Goal: Transaction & Acquisition: Purchase product/service

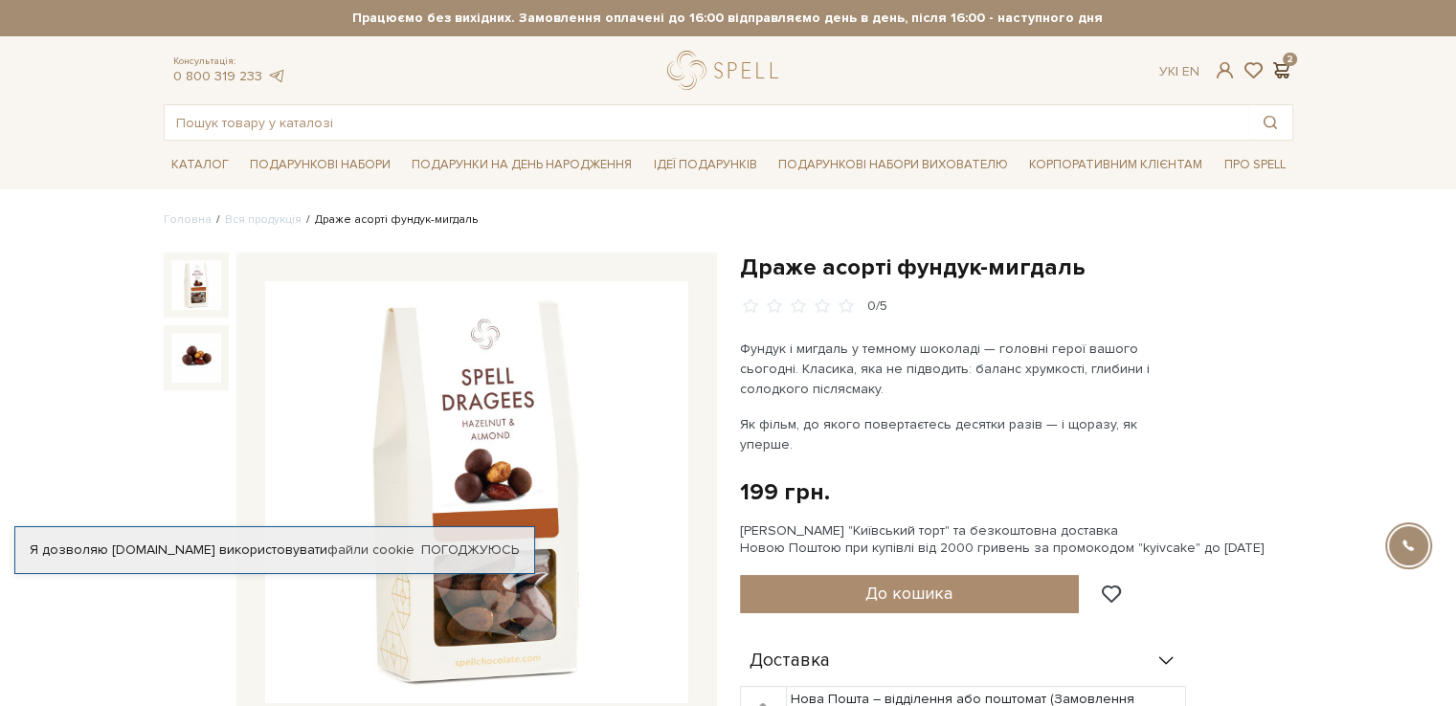
scroll to position [217, 0]
click at [1277, 66] on span at bounding box center [1281, 70] width 23 height 20
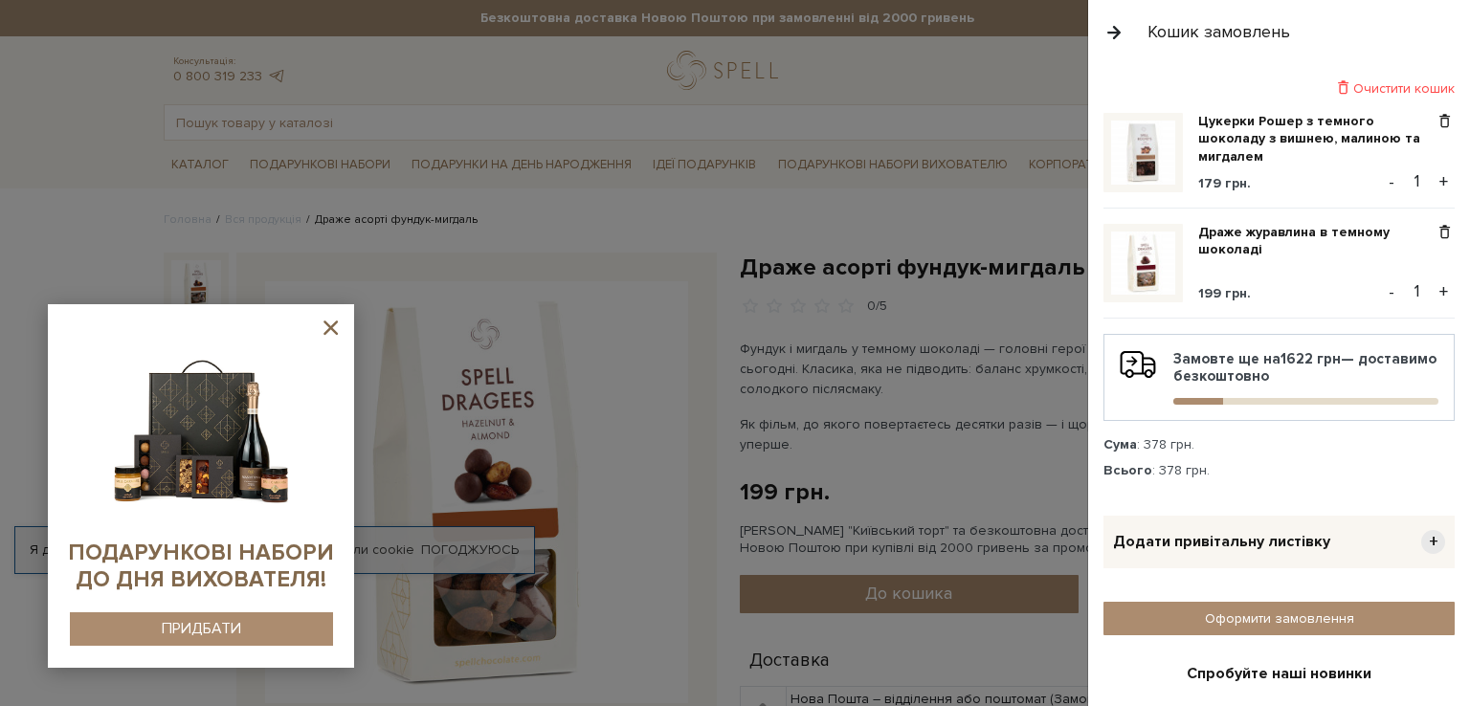
click at [332, 328] on icon at bounding box center [330, 328] width 14 height 14
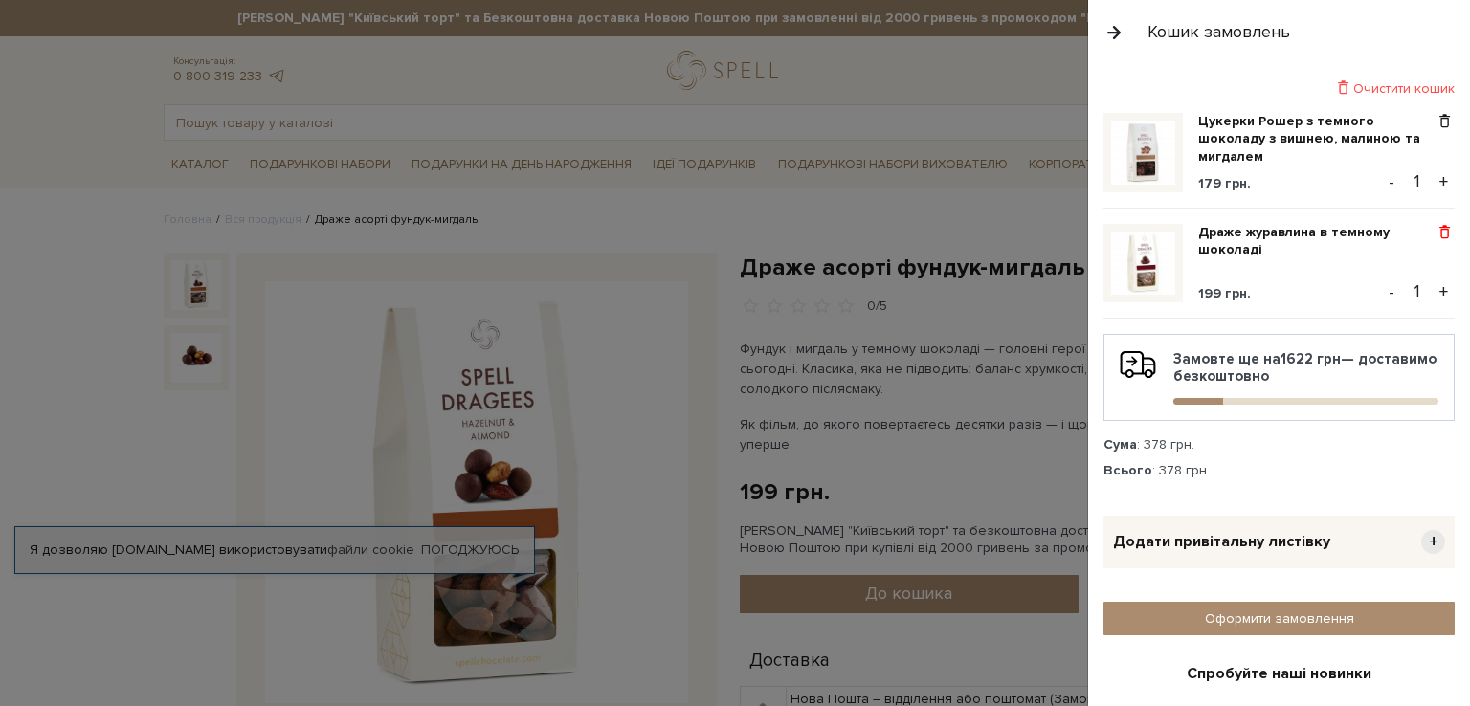
click at [1435, 238] on span at bounding box center [1445, 232] width 20 height 17
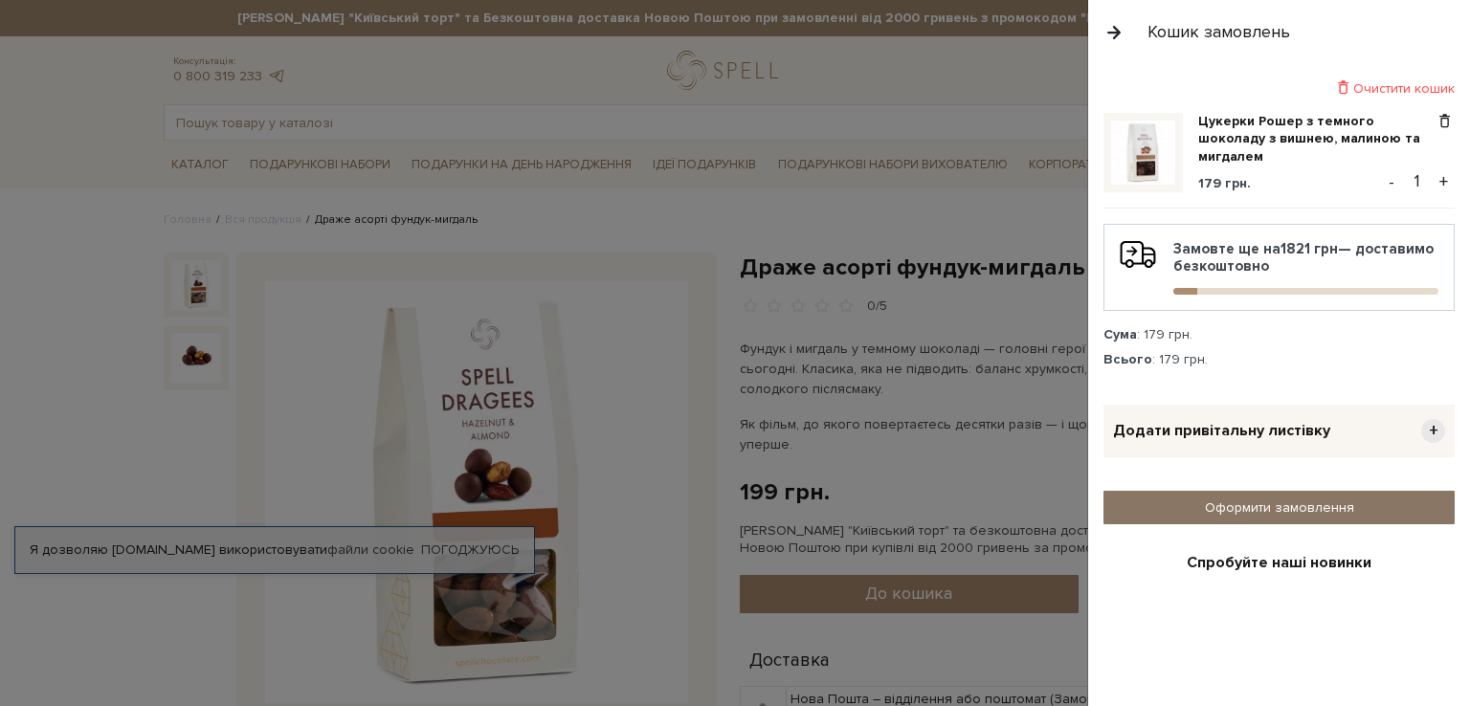
click at [1309, 516] on link "Оформити замовлення" at bounding box center [1278, 507] width 351 height 33
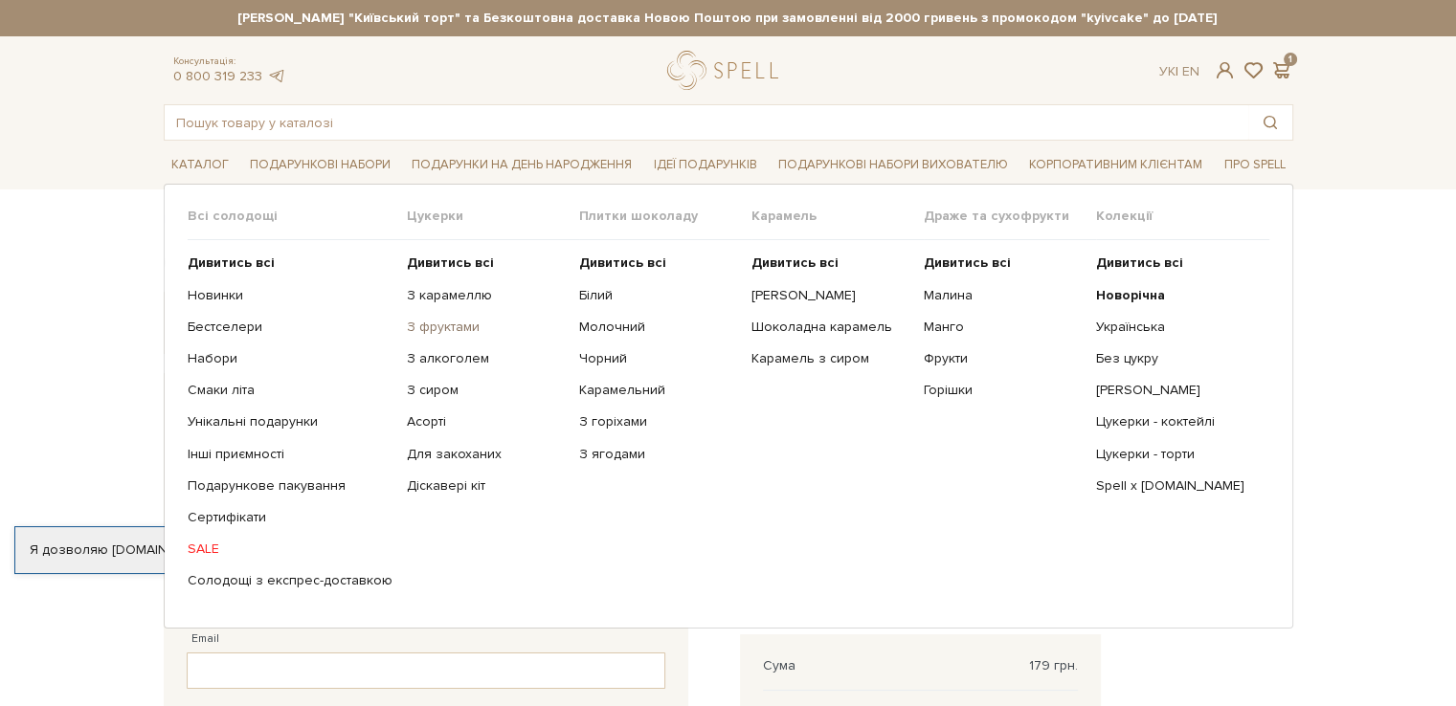
click at [418, 332] on link "З фруктами" at bounding box center [486, 327] width 158 height 17
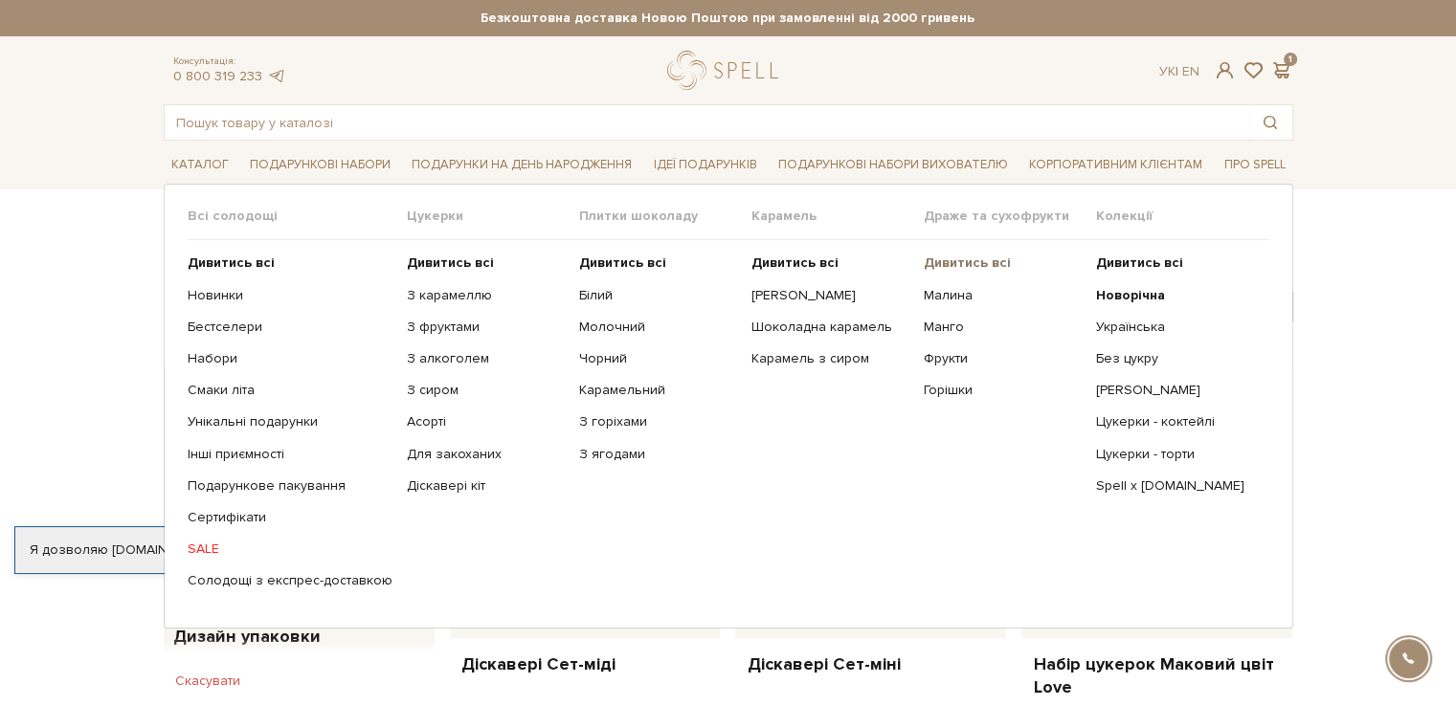
click at [976, 267] on b "Дивитись всі" at bounding box center [966, 263] width 87 height 16
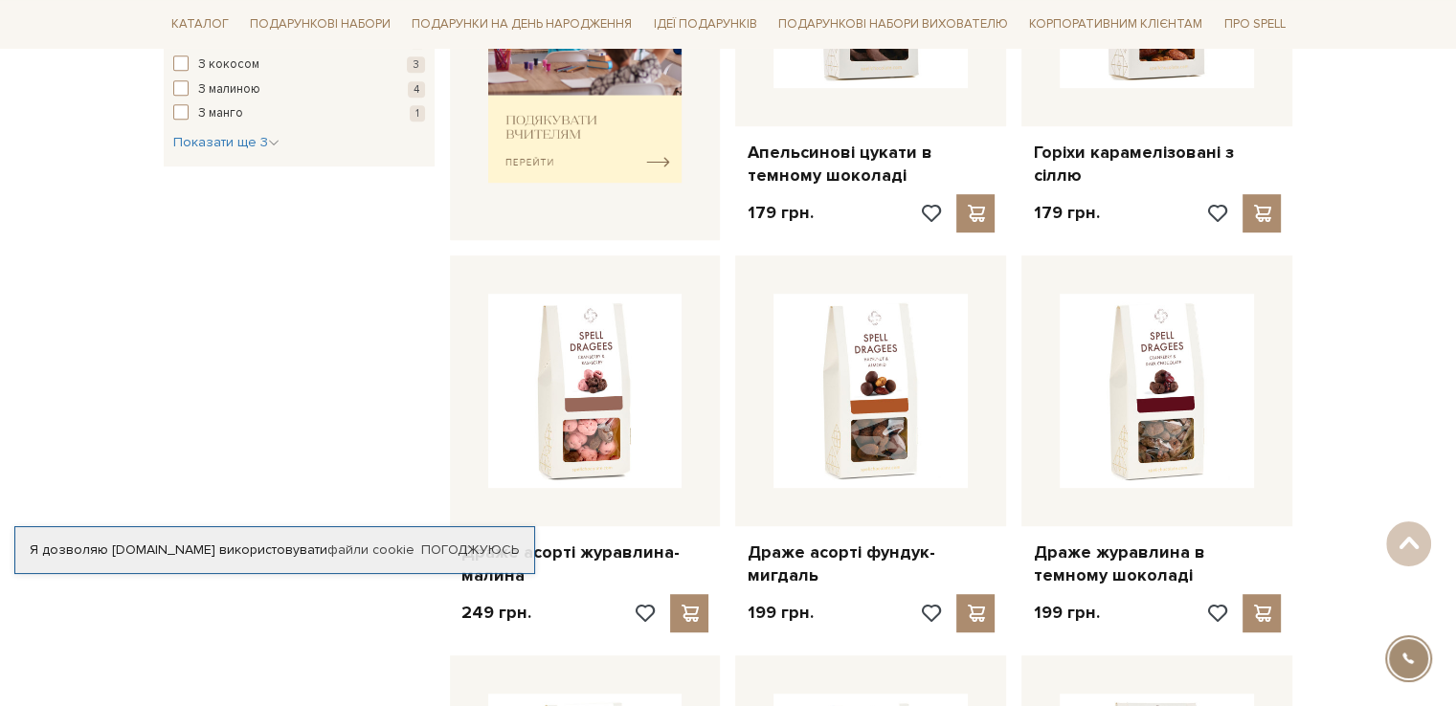
scroll to position [938, 0]
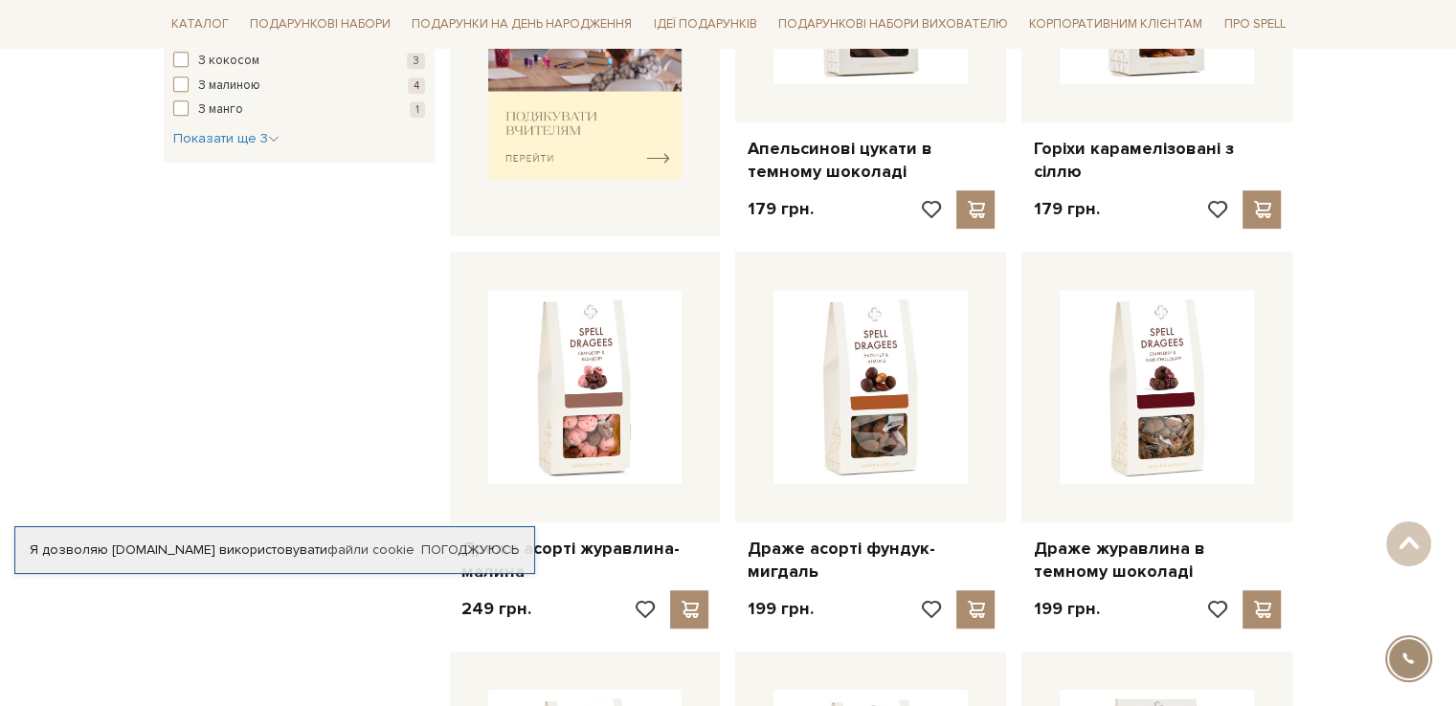
drag, startPoint x: 0, startPoint y: 0, endPoint x: 1469, endPoint y: 231, distance: 1487.0
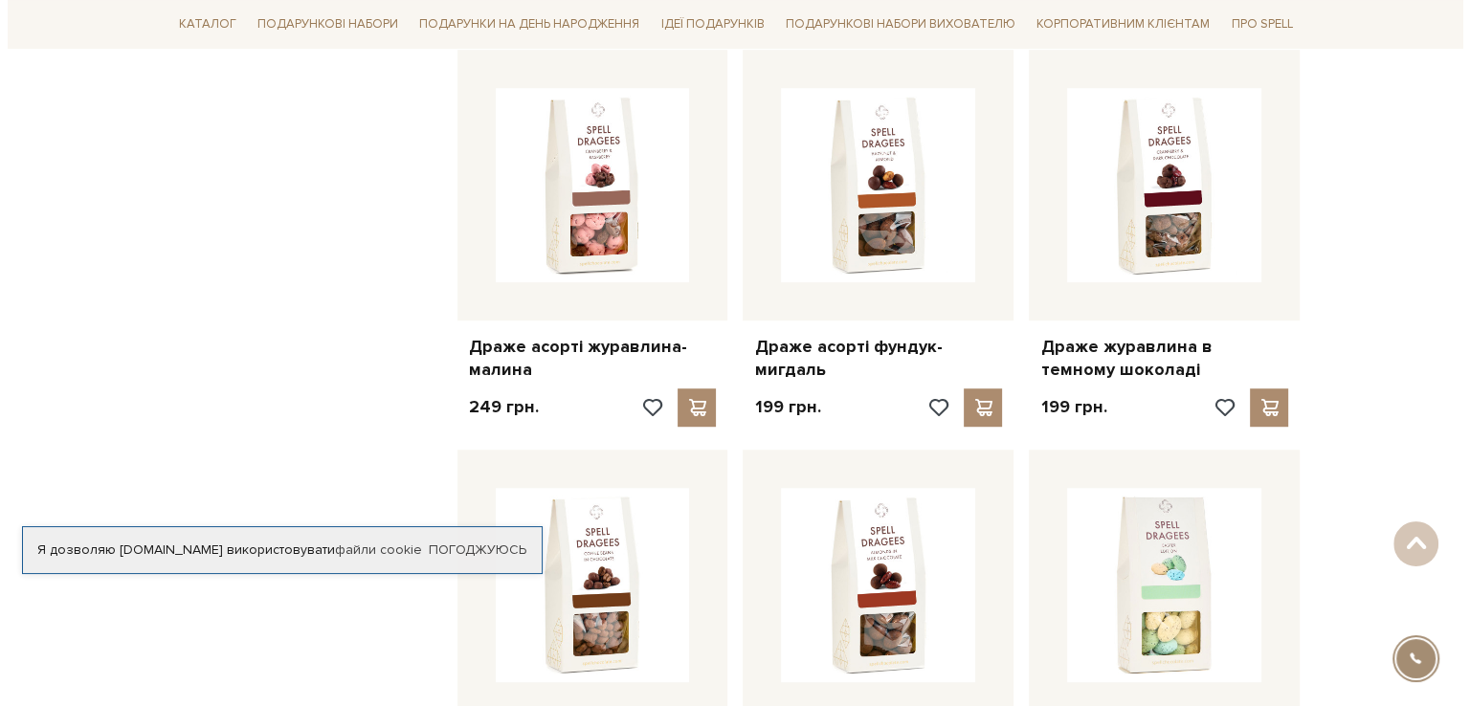
scroll to position [1175, 0]
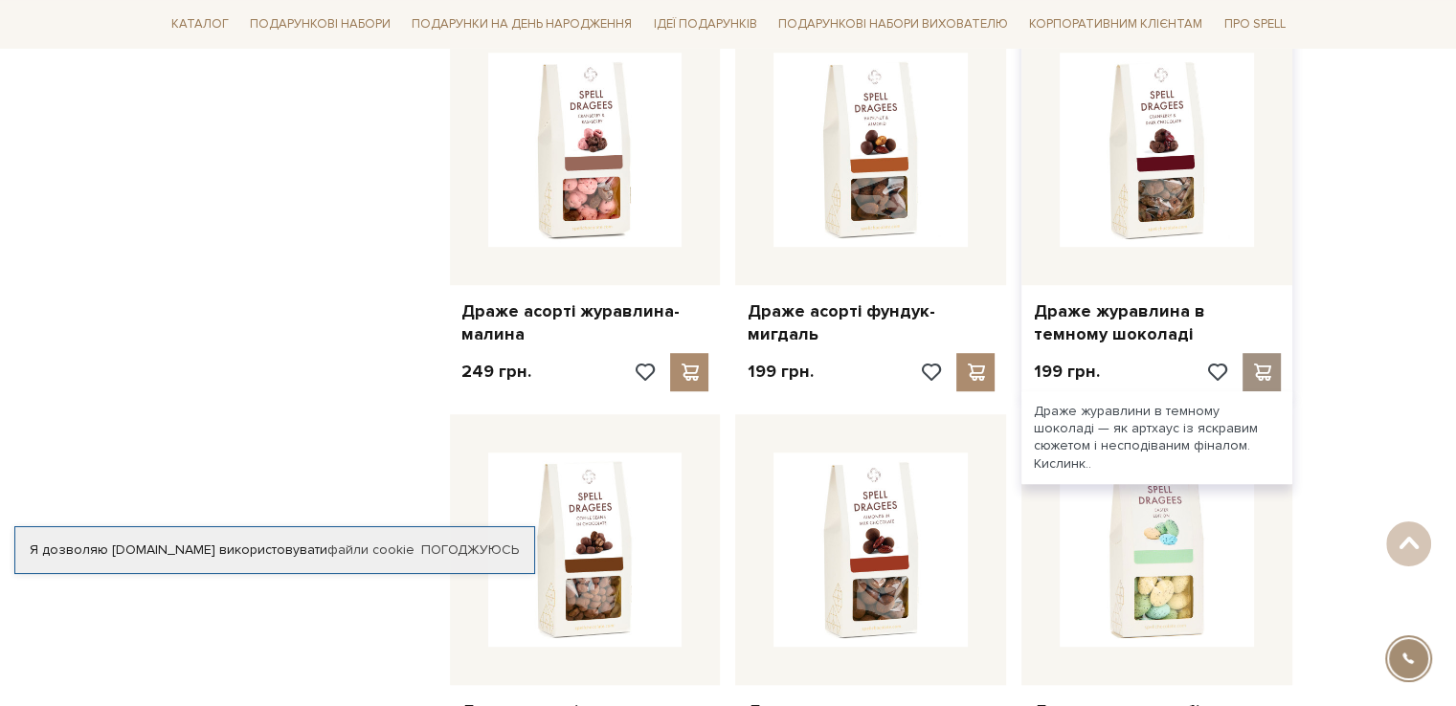
click at [1256, 381] on span at bounding box center [1262, 372] width 24 height 17
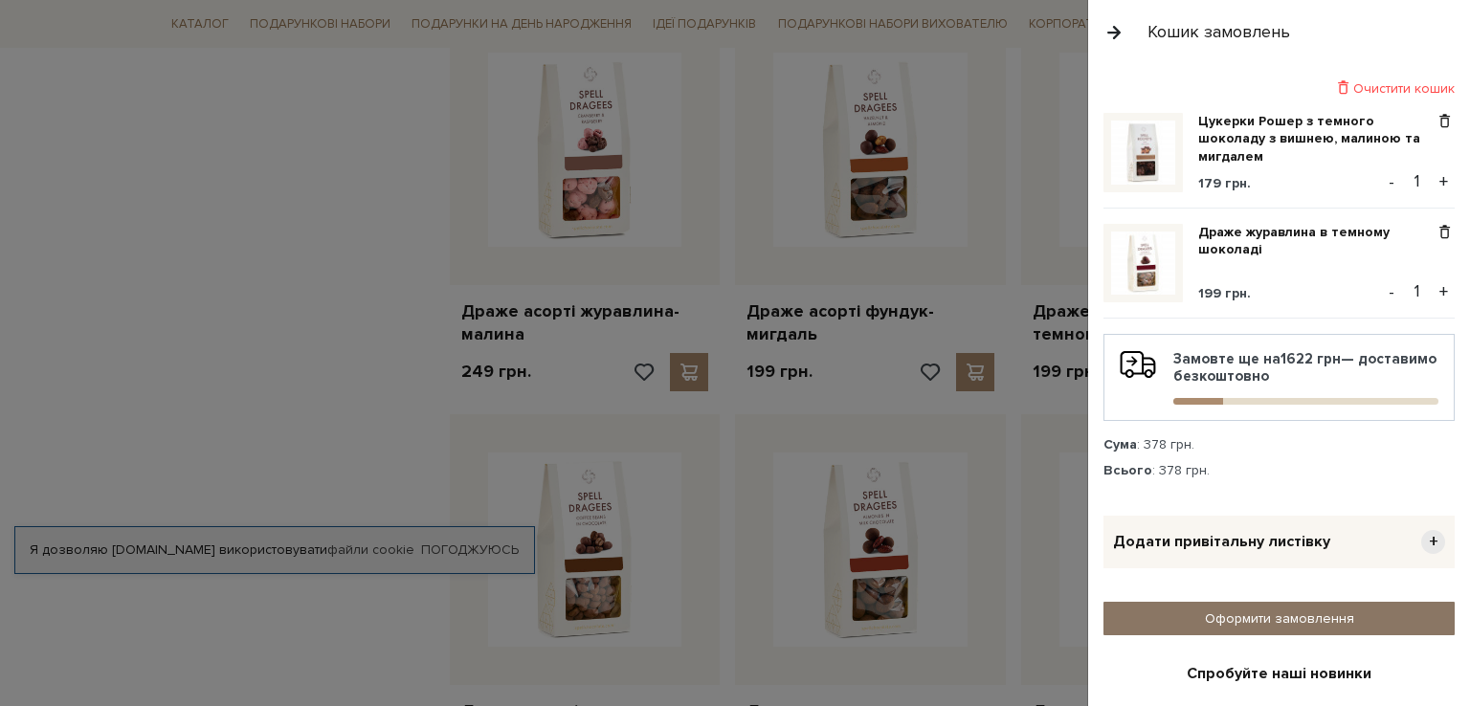
click at [1251, 628] on link "Оформити замовлення" at bounding box center [1278, 618] width 351 height 33
